Goal: Download file/media

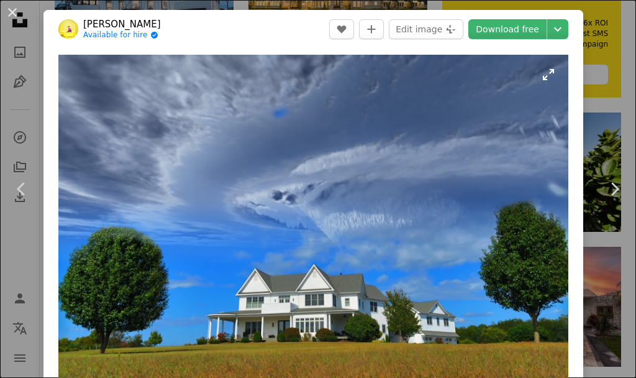
scroll to position [16, 0]
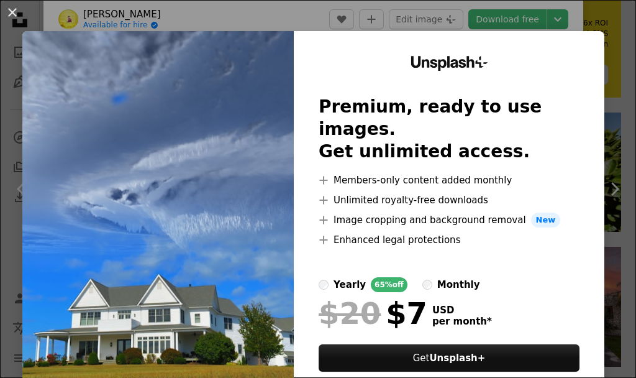
click at [399, 106] on h2 "Premium, ready to use images. Get unlimited access." at bounding box center [449, 129] width 261 height 67
click at [248, 178] on img at bounding box center [157, 228] width 271 height 395
click at [457, 22] on div "An X shape Unsplash+ Premium, ready to use images. Get unlimited access. A plus…" at bounding box center [318, 189] width 636 height 378
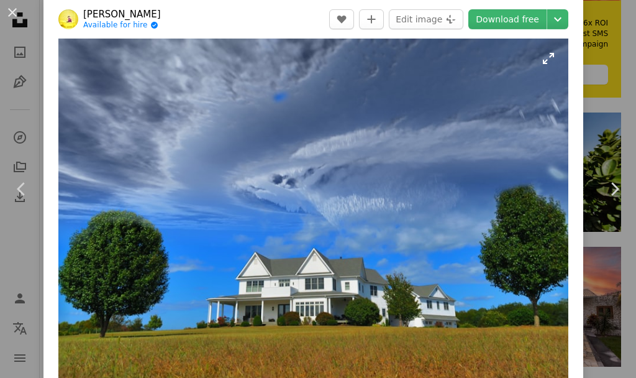
click at [429, 258] on img "Zoom in on this image" at bounding box center [313, 209] width 510 height 340
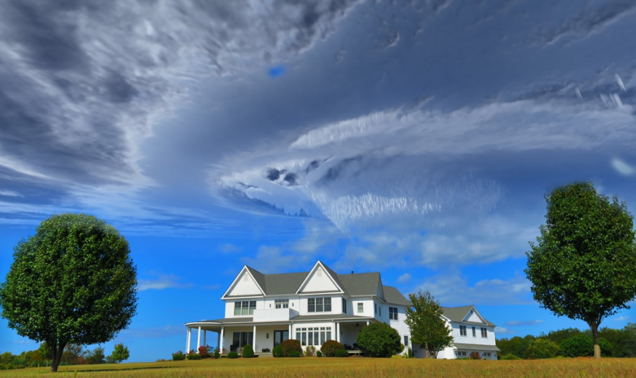
scroll to position [20, 0]
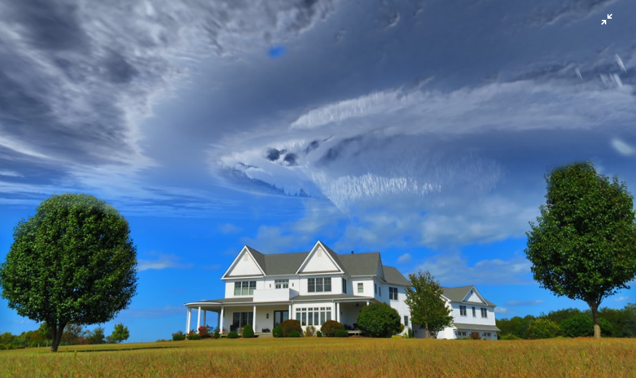
click at [419, 248] on img "Zoom out on this image" at bounding box center [317, 192] width 637 height 424
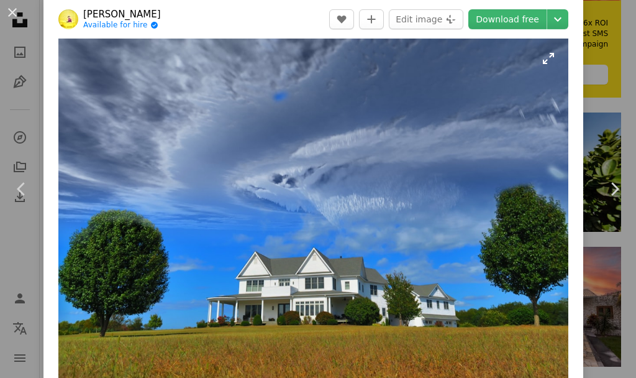
click at [417, 233] on img "Zoom in on this image" at bounding box center [313, 209] width 510 height 340
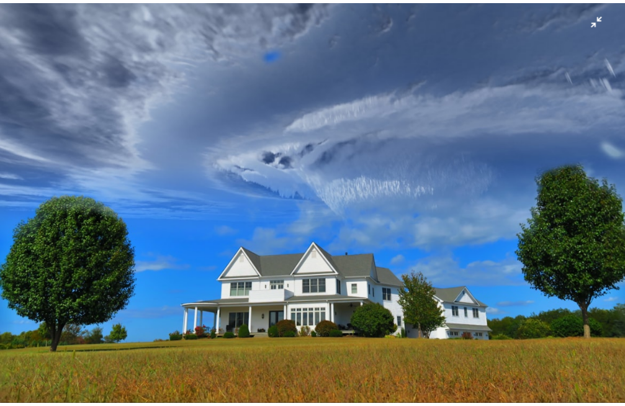
scroll to position [10, 0]
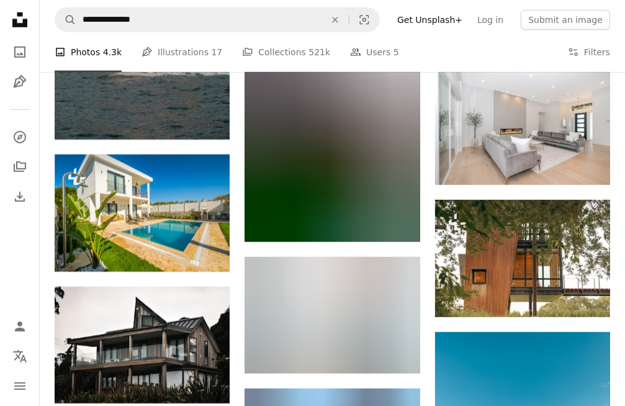
scroll to position [3759, 0]
